Goal: Transaction & Acquisition: Purchase product/service

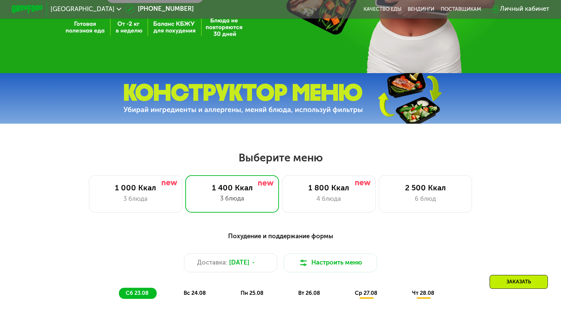
scroll to position [202, 0]
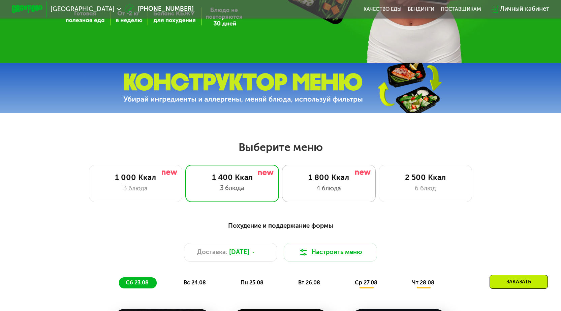
click at [379, 186] on div "1 800 Ккал 4 блюда" at bounding box center [426, 183] width 94 height 37
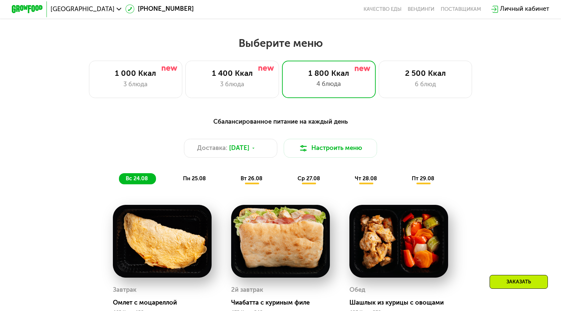
scroll to position [404, 0]
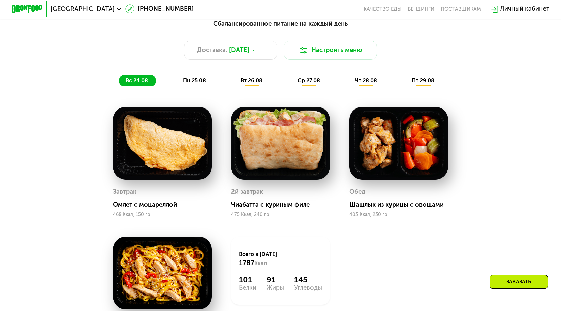
click at [196, 82] on span "пн 25.08" at bounding box center [194, 80] width 23 height 6
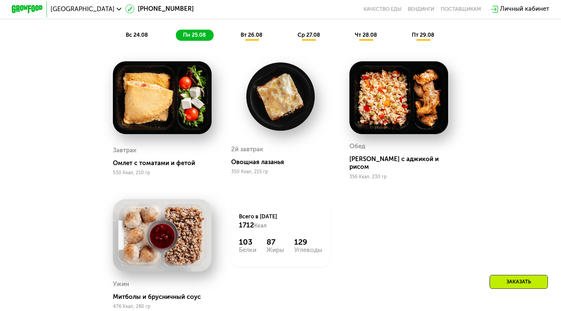
scroll to position [371, 0]
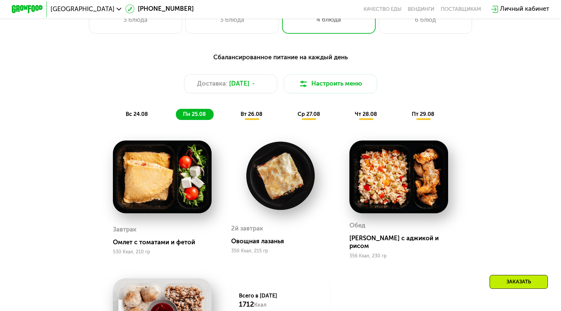
click at [253, 116] on span "вт 26.08" at bounding box center [252, 114] width 22 height 6
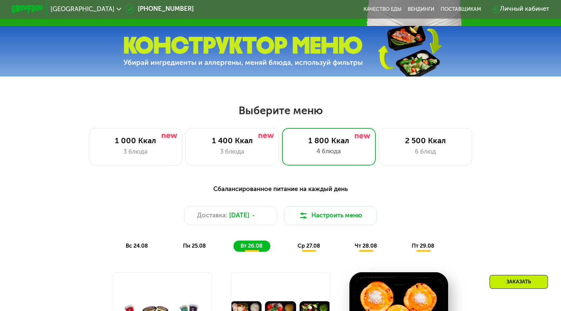
scroll to position [270, 0]
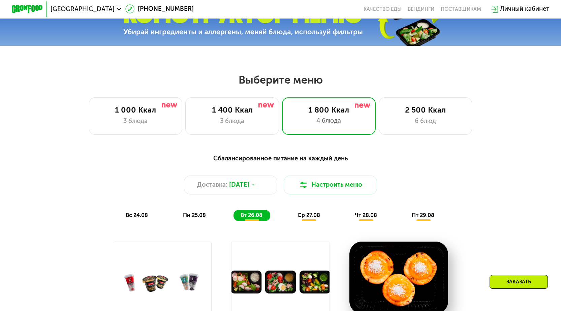
click at [308, 217] on span "ср 27.08" at bounding box center [309, 215] width 23 height 6
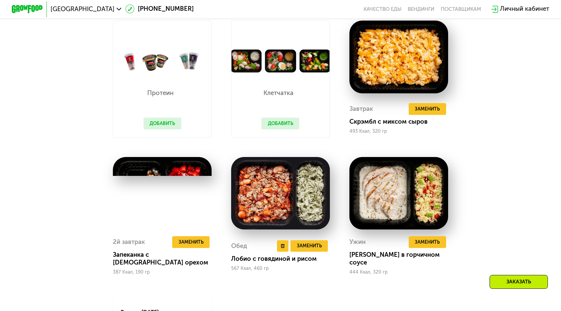
scroll to position [404, 0]
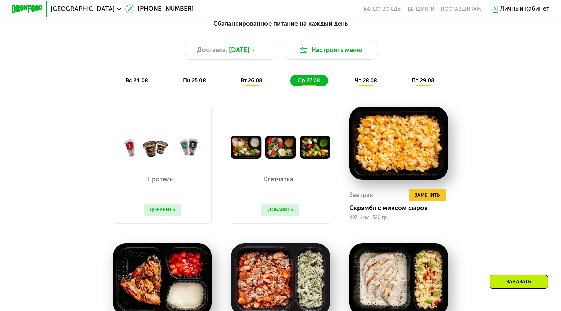
click at [374, 84] on span "чт 28.08" at bounding box center [366, 80] width 22 height 6
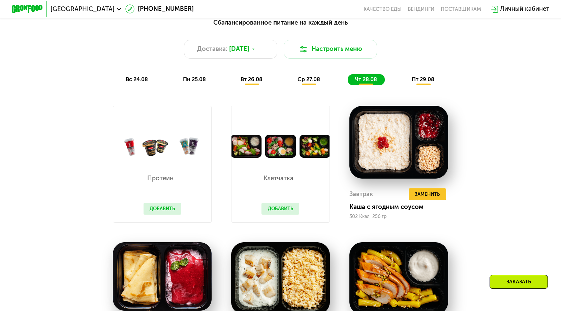
scroll to position [303, 0]
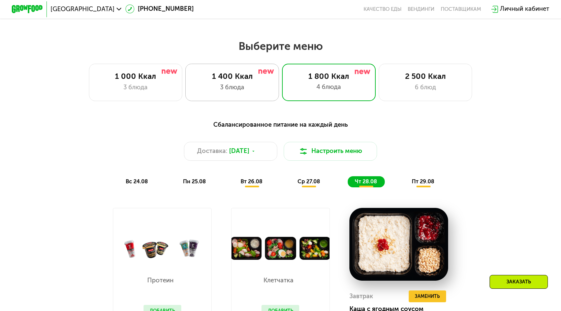
click at [244, 91] on div "3 блюда" at bounding box center [232, 87] width 77 height 9
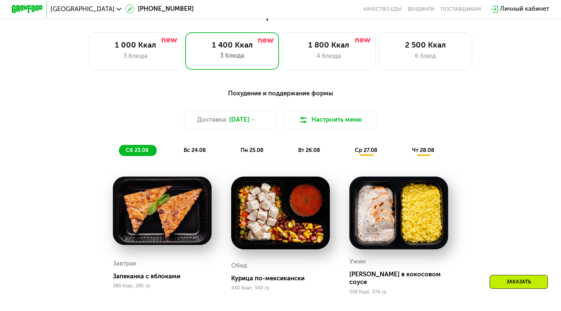
scroll to position [404, 0]
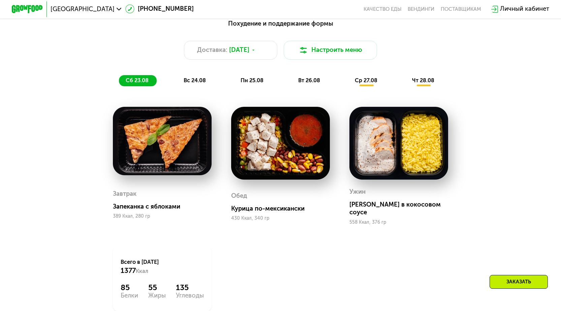
click at [185, 82] on span "вс 24.08" at bounding box center [195, 80] width 22 height 6
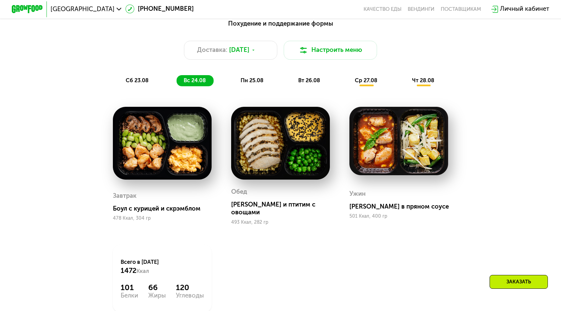
click at [249, 81] on span "пн 25.08" at bounding box center [252, 80] width 23 height 6
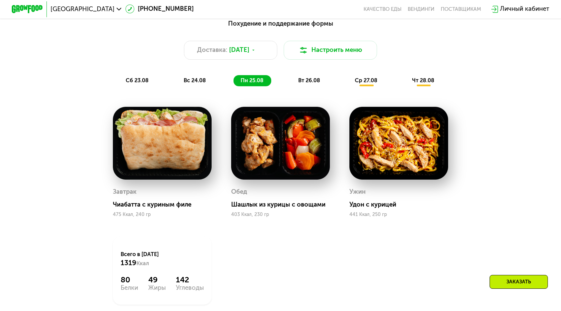
click at [307, 84] on span "вт 26.08" at bounding box center [309, 80] width 22 height 6
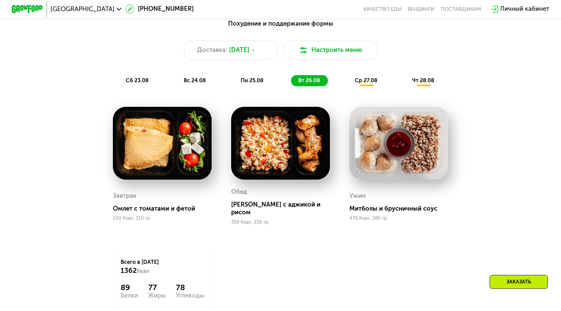
click at [364, 82] on span "ср 27.08" at bounding box center [366, 80] width 23 height 6
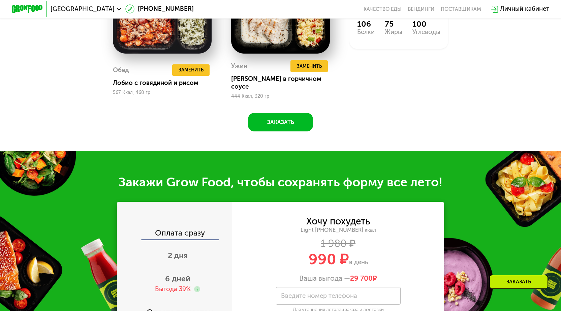
scroll to position [775, 0]
